Goal: Information Seeking & Learning: Check status

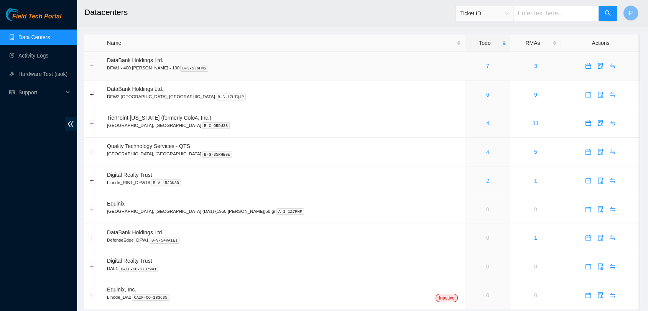
click at [470, 67] on div "7" at bounding box center [488, 66] width 37 height 8
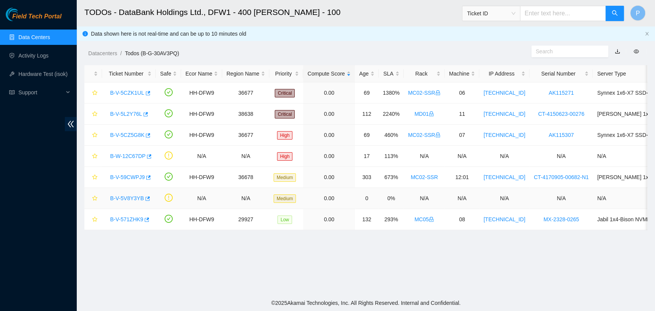
click at [133, 198] on link "B-V-5V8Y3YB" at bounding box center [127, 198] width 34 height 6
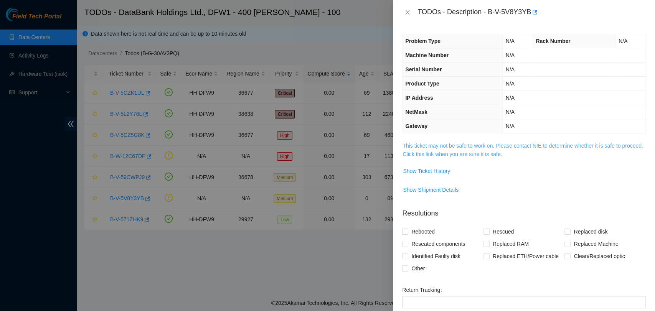
click at [435, 155] on link "This ticket may not be safe to work on. Please contact NIE to determine whether…" at bounding box center [522, 150] width 240 height 15
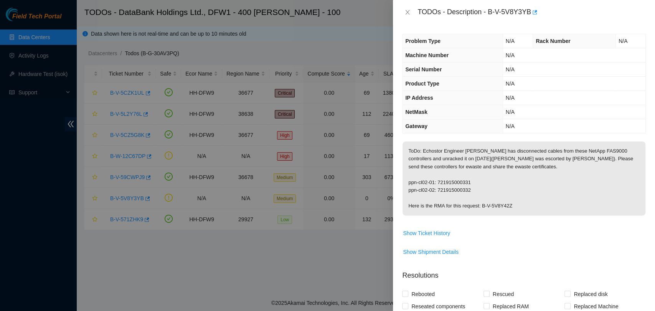
click at [462, 182] on p "ToDo: Echostor Engineer Mike has disconnected cables from these NetApp FAS9000 …" at bounding box center [523, 179] width 243 height 74
copy p "721915000331"
click at [463, 189] on p "ToDo: Echostor Engineer Mike has disconnected cables from these NetApp FAS9000 …" at bounding box center [523, 179] width 243 height 74
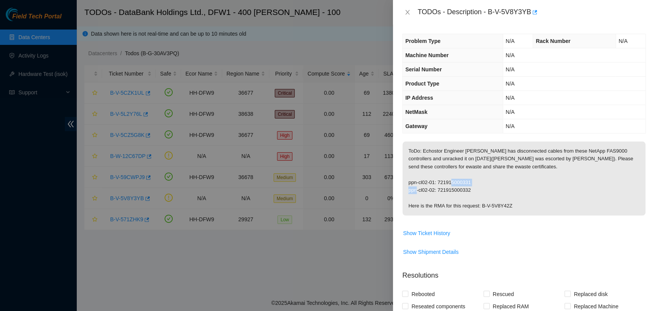
copy p "721915000332"
click at [505, 191] on p "ToDo: Echostor Engineer Mike has disconnected cables from these NetApp FAS9000 …" at bounding box center [523, 179] width 243 height 74
drag, startPoint x: 482, startPoint y: 206, endPoint x: 512, endPoint y: 204, distance: 30.0
click at [512, 204] on p "ToDo: Echostor Engineer Mike has disconnected cables from these NetApp FAS9000 …" at bounding box center [523, 179] width 243 height 74
copy p "B-V-5V8Y42Z"
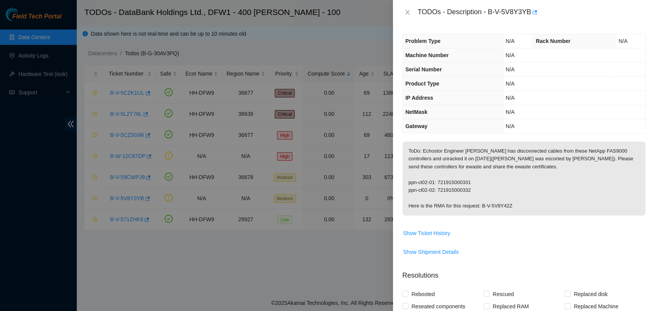
click at [538, 157] on p "ToDo: Echostor Engineer Mike has disconnected cables from these NetApp FAS9000 …" at bounding box center [523, 179] width 243 height 74
drag, startPoint x: 481, startPoint y: 206, endPoint x: 511, endPoint y: 204, distance: 29.6
click at [511, 204] on p "ToDo: Echostor Engineer Mike has disconnected cables from these NetApp FAS9000 …" at bounding box center [523, 179] width 243 height 74
copy p "B-V-5V8Y42Z"
click at [410, 8] on div "TODOs - Description - B-V-5V8Y3YB" at bounding box center [524, 12] width 244 height 12
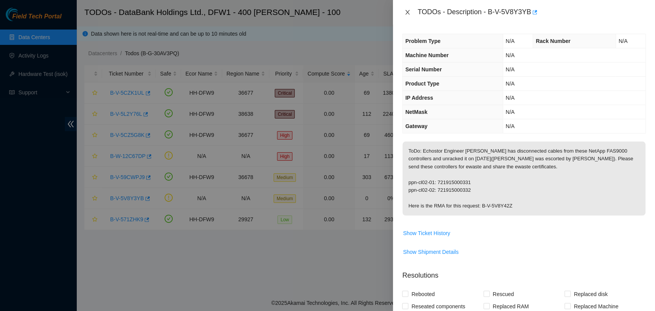
click at [408, 11] on icon "close" at bounding box center [407, 12] width 4 height 5
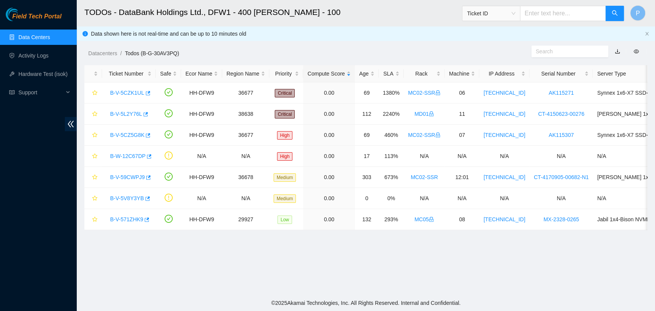
click at [504, 9] on span "Ticket ID" at bounding box center [491, 14] width 48 height 12
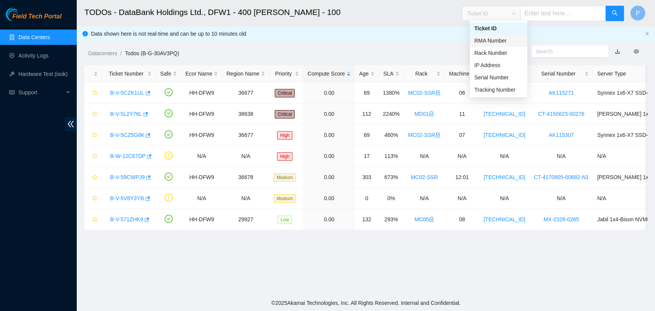
click at [511, 44] on div "RMA Number" at bounding box center [498, 40] width 48 height 8
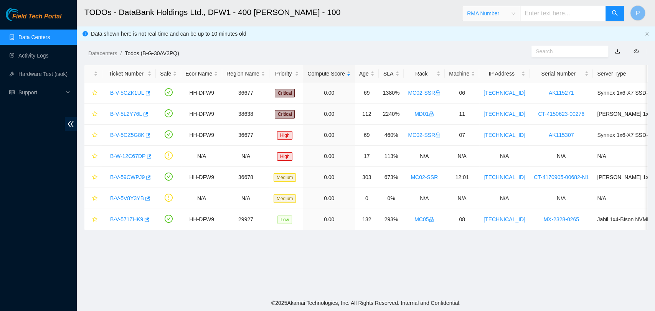
click at [544, 13] on input "text" at bounding box center [563, 13] width 86 height 15
paste input "B-V-5V8Y42Z"
type input "B-V-5V8Y42Z"
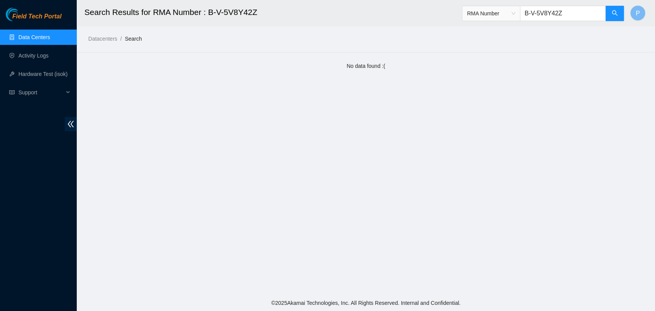
click at [50, 40] on link "Data Centers" at bounding box center [33, 37] width 31 height 6
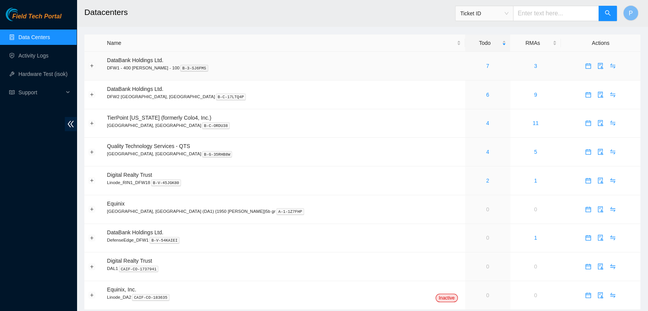
click at [511, 63] on td "3" at bounding box center [536, 66] width 51 height 29
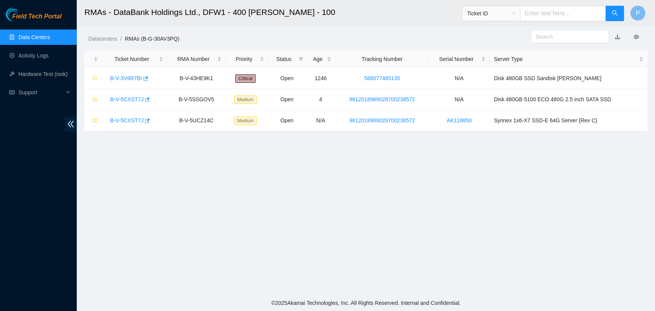
click at [42, 34] on link "Data Centers" at bounding box center [33, 37] width 31 height 6
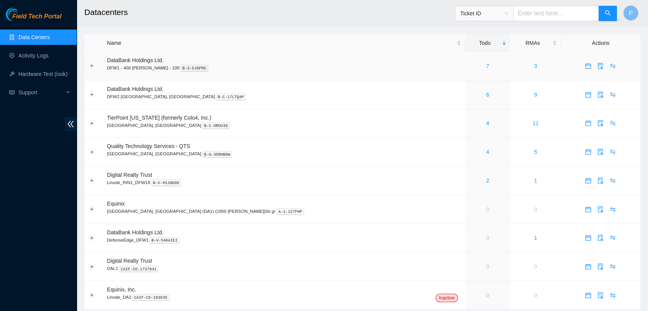
click at [465, 56] on td "7" at bounding box center [487, 66] width 45 height 29
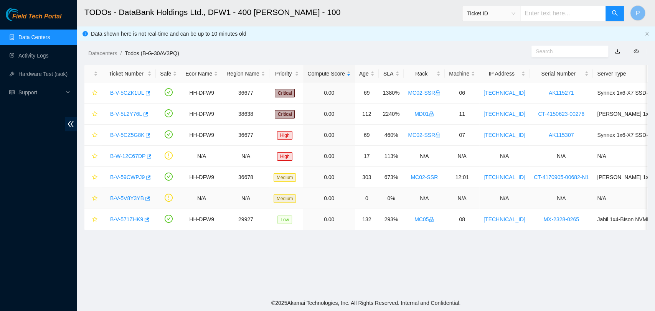
click at [130, 196] on link "B-V-5V8Y3YB" at bounding box center [127, 198] width 34 height 6
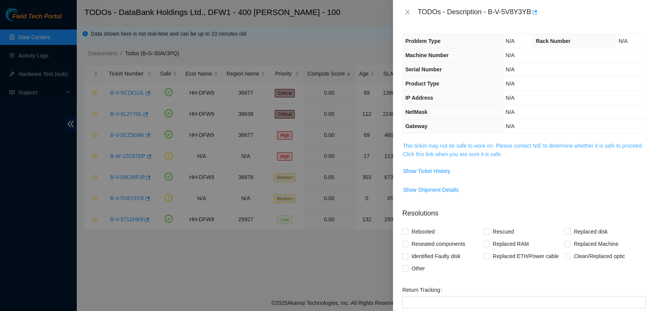
click at [497, 152] on link "This ticket may not be safe to work on. Please contact NIE to determine whether…" at bounding box center [522, 150] width 240 height 15
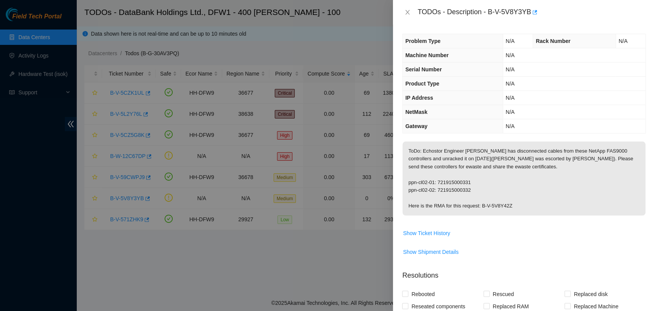
click at [555, 192] on p "ToDo: Echostor Engineer Mike has disconnected cables from these NetApp FAS9000 …" at bounding box center [523, 179] width 243 height 74
click at [404, 13] on icon "close" at bounding box center [407, 12] width 6 height 6
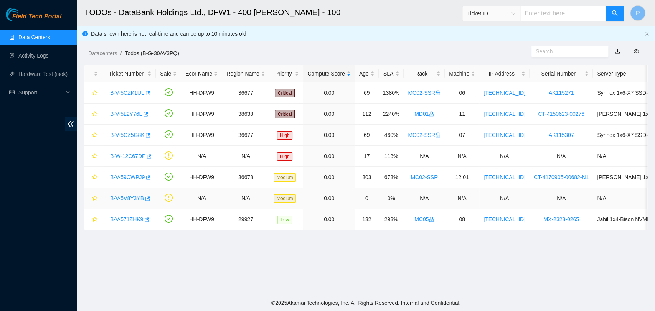
click at [110, 199] on link "B-V-5V8Y3YB" at bounding box center [127, 198] width 34 height 6
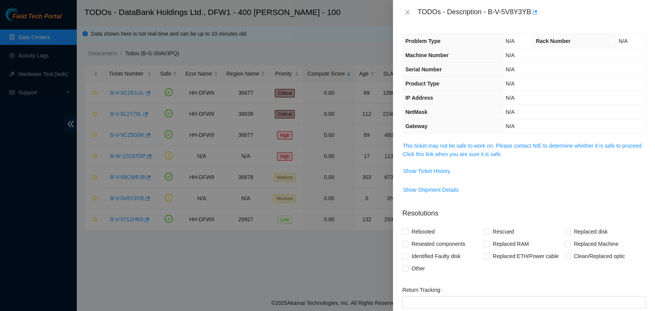
click at [107, 199] on div at bounding box center [327, 155] width 655 height 311
click at [404, 10] on icon "close" at bounding box center [407, 12] width 6 height 6
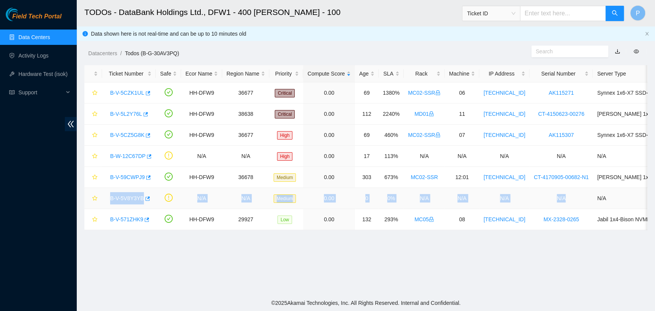
drag, startPoint x: 104, startPoint y: 196, endPoint x: 556, endPoint y: 206, distance: 452.0
click at [556, 206] on tr "B-V-5V8Y3YB N/A N/A Medium 0.00 0 0% N/A N/A N/A N/A N/A" at bounding box center [420, 198] width 672 height 21
copy tr "B-V-5V8Y3YB N/A N/A Medium 0.00 0 0% N/A N/A N/A N/A"
click at [32, 195] on div "Field Tech Portal Data Centers Activity Logs Hardware Test (isok) Support" at bounding box center [38, 159] width 77 height 303
drag, startPoint x: 105, startPoint y: 196, endPoint x: 143, endPoint y: 200, distance: 37.4
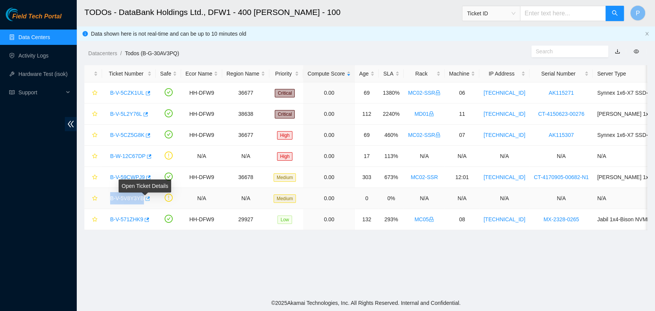
click at [143, 200] on td "B-V-5V8Y3YB" at bounding box center [129, 198] width 54 height 21
copy tr "B-V-5V8Y3YB"
click at [38, 208] on div "Field Tech Portal Data Centers Activity Logs Hardware Test (isok) Support" at bounding box center [38, 159] width 77 height 303
click at [136, 200] on link "B-V-5V8Y3YB" at bounding box center [127, 198] width 34 height 6
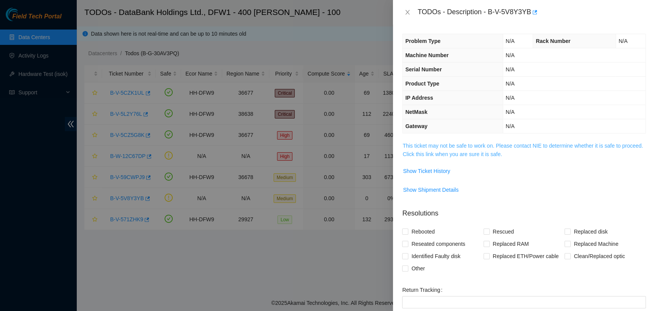
click at [514, 148] on link "This ticket may not be safe to work on. Please contact NIE to determine whether…" at bounding box center [522, 150] width 240 height 15
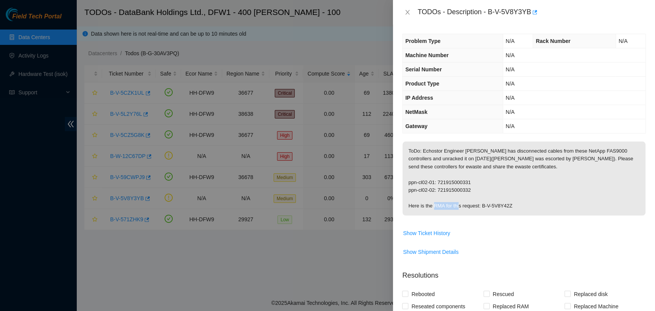
drag, startPoint x: 510, startPoint y: 204, endPoint x: 481, endPoint y: 203, distance: 28.4
click at [481, 203] on p "ToDo: Echostor Engineer Mike has disconnected cables from these NetApp FAS9000 …" at bounding box center [523, 179] width 243 height 74
copy p "B-V-5V8Y42Z"
click at [451, 178] on p "ToDo: Echostor Engineer Mike has disconnected cables from these NetApp FAS9000 …" at bounding box center [523, 179] width 243 height 74
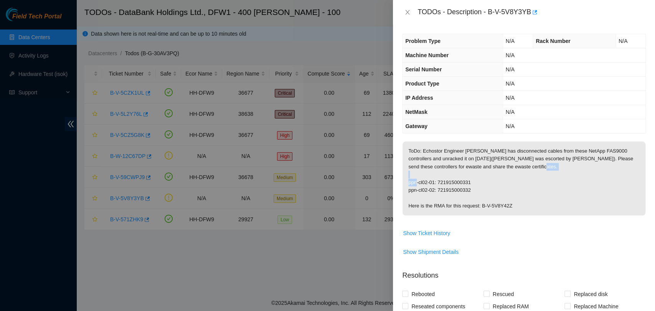
copy p "721915000331"
click at [460, 193] on p "ToDo: Echostor Engineer Mike has disconnected cables from these NetApp FAS9000 …" at bounding box center [523, 179] width 243 height 74
copy p "721915000332"
click at [521, 214] on p "ToDo: Echostor Engineer Mike has disconnected cables from these NetApp FAS9000 …" at bounding box center [523, 179] width 243 height 74
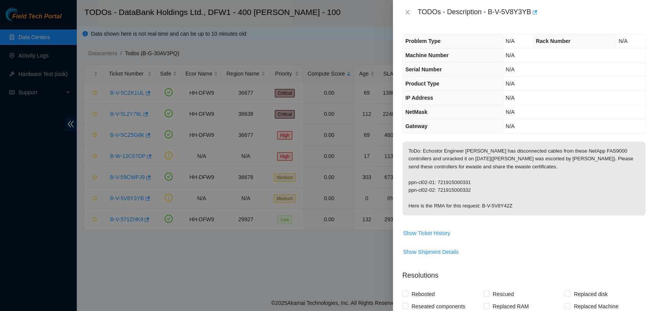
click at [454, 180] on p "ToDo: Echostor Engineer Mike has disconnected cables from these NetApp FAS9000 …" at bounding box center [523, 179] width 243 height 74
copy p "721915000331"
drag, startPoint x: 470, startPoint y: 191, endPoint x: 439, endPoint y: 193, distance: 30.7
click at [439, 193] on p "ToDo: Echostor Engineer Mike has disconnected cables from these NetApp FAS9000 …" at bounding box center [523, 179] width 243 height 74
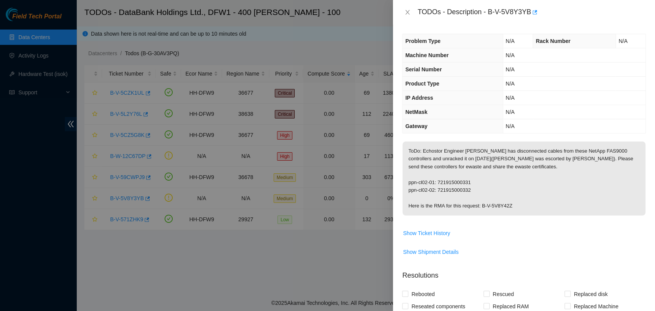
click at [526, 227] on span "Show Ticket History" at bounding box center [523, 233] width 243 height 12
click at [572, 234] on span "Show Ticket History" at bounding box center [523, 233] width 243 height 12
click at [408, 12] on icon "close" at bounding box center [407, 12] width 4 height 5
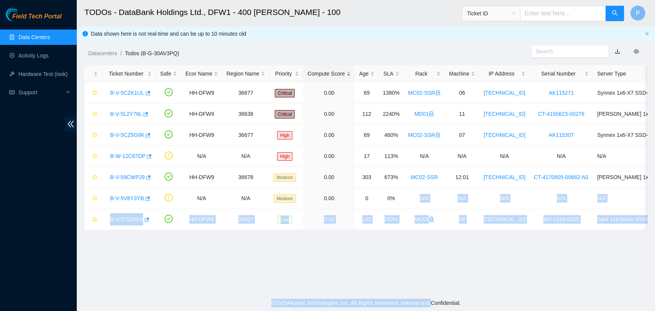
drag, startPoint x: 407, startPoint y: 198, endPoint x: 429, endPoint y: 307, distance: 111.9
click at [429, 307] on section "TODOs - DataBank Holdings Ltd., DFW1 - 400 S. Akard - 100 Ticket ID P Data show…" at bounding box center [366, 155] width 578 height 311
click at [439, 260] on main "TODOs - DataBank Holdings Ltd., DFW1 - 400 S. Akard - 100 Ticket ID P Data show…" at bounding box center [366, 147] width 578 height 295
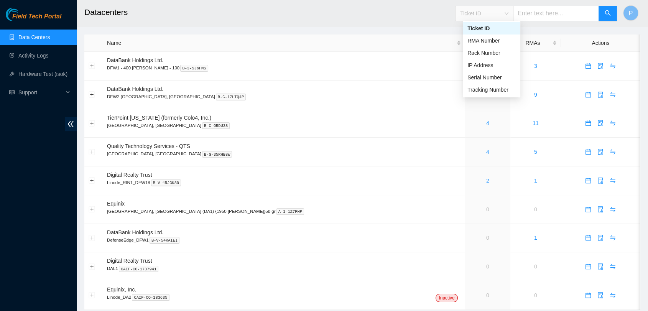
click at [509, 9] on span "Ticket ID" at bounding box center [484, 14] width 48 height 12
click at [501, 77] on div "Serial Number" at bounding box center [492, 77] width 48 height 8
click at [550, 6] on input "text" at bounding box center [556, 13] width 86 height 15
paste input "721915000331"
type input "721915000331"
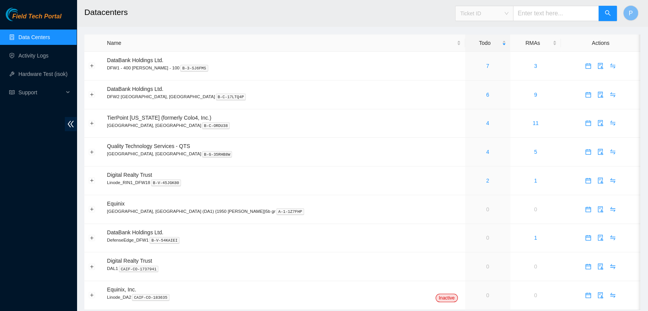
click at [508, 19] on span "Ticket ID" at bounding box center [484, 14] width 48 height 12
click at [509, 77] on div "Serial Number" at bounding box center [492, 77] width 48 height 8
click at [536, 13] on input "text" at bounding box center [556, 13] width 86 height 15
paste input "721915000332"
type input "721915000332"
